Goal: Task Accomplishment & Management: Manage account settings

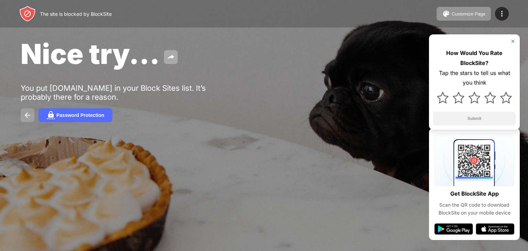
click at [23, 117] on button at bounding box center [28, 115] width 14 height 14
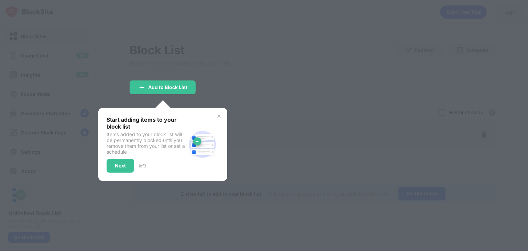
click at [218, 117] on img at bounding box center [218, 115] width 5 height 5
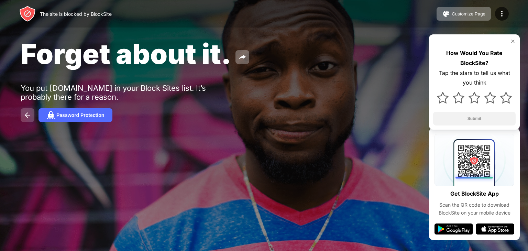
click at [30, 115] on img at bounding box center [27, 115] width 8 height 8
